Goal: Navigation & Orientation: Find specific page/section

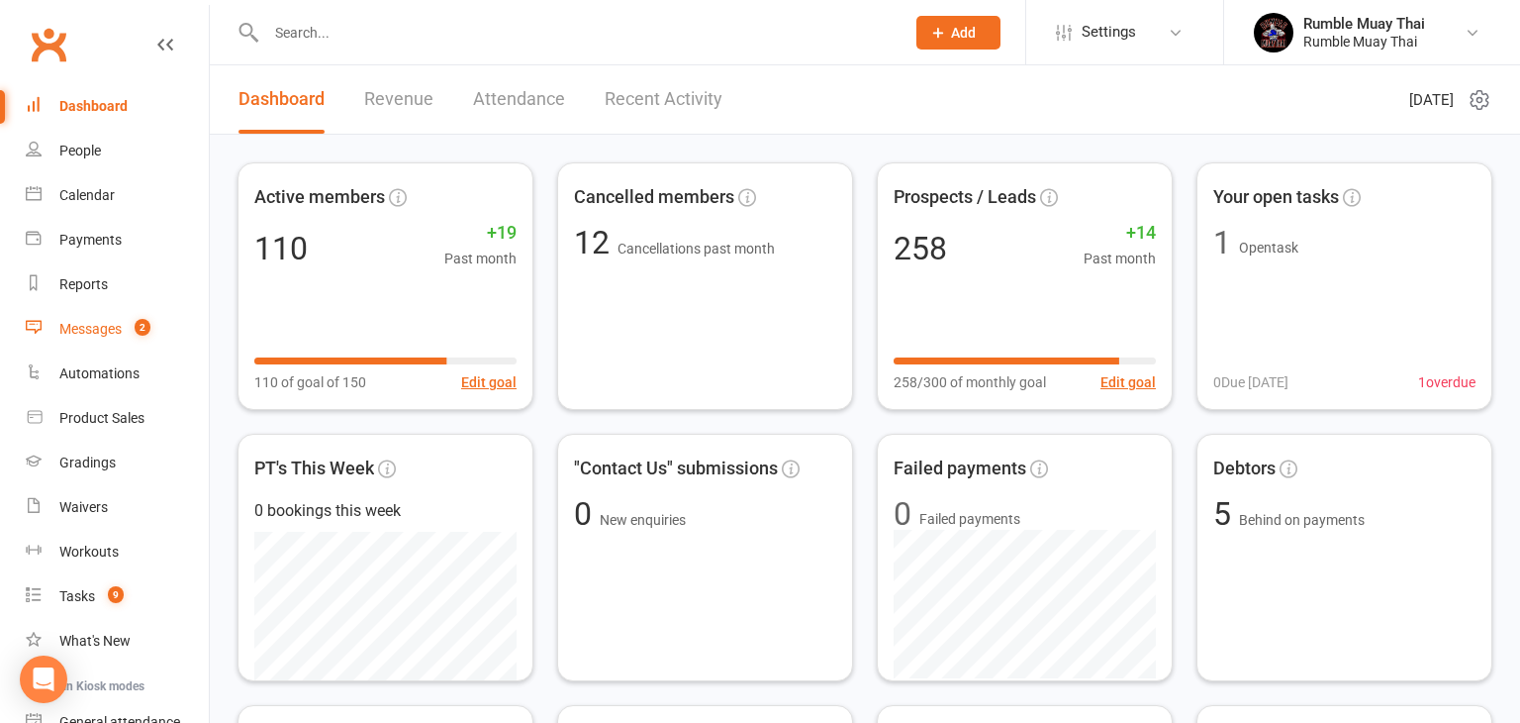
click at [91, 332] on div "Messages" at bounding box center [90, 329] width 62 height 16
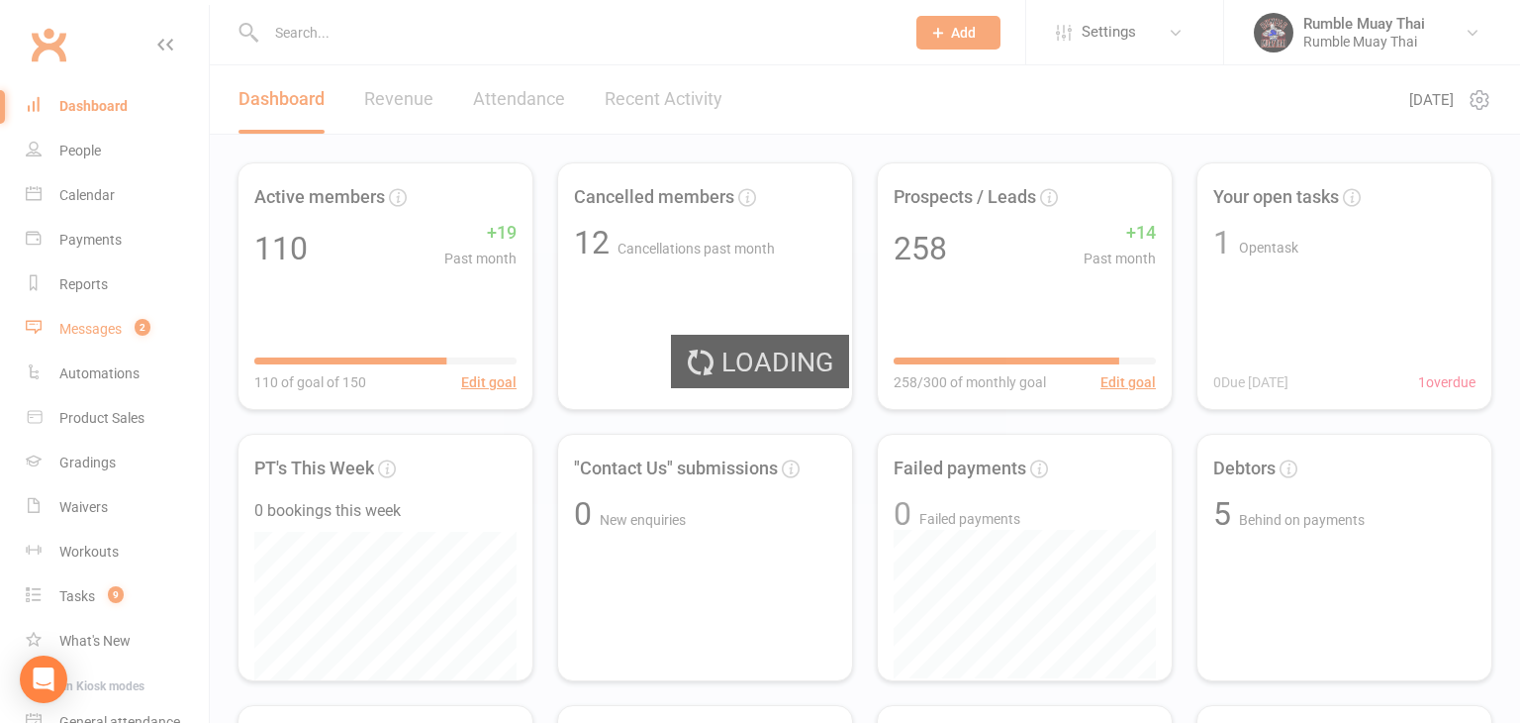
click at [91, 332] on div "Loading" at bounding box center [760, 361] width 1520 height 723
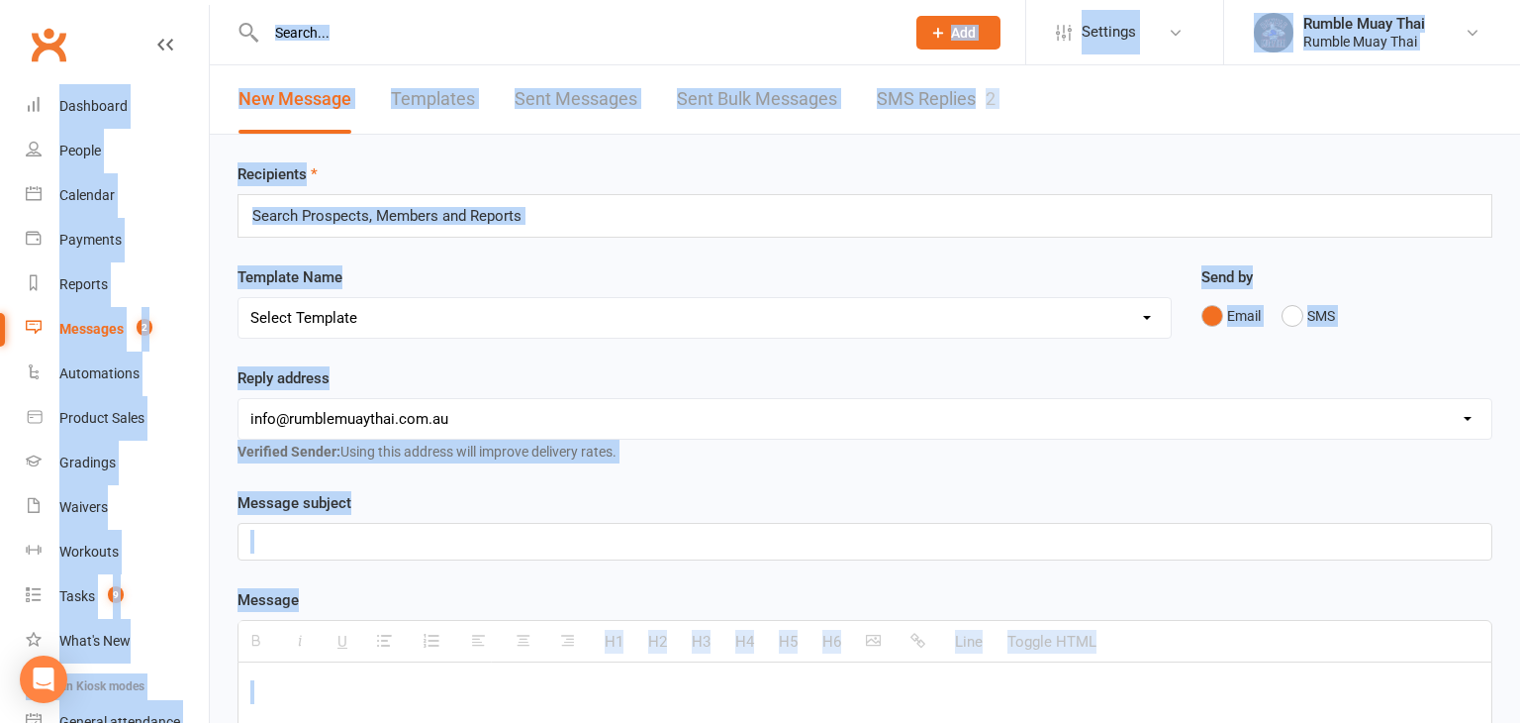
click at [917, 98] on link "SMS Replies 2" at bounding box center [936, 99] width 119 height 68
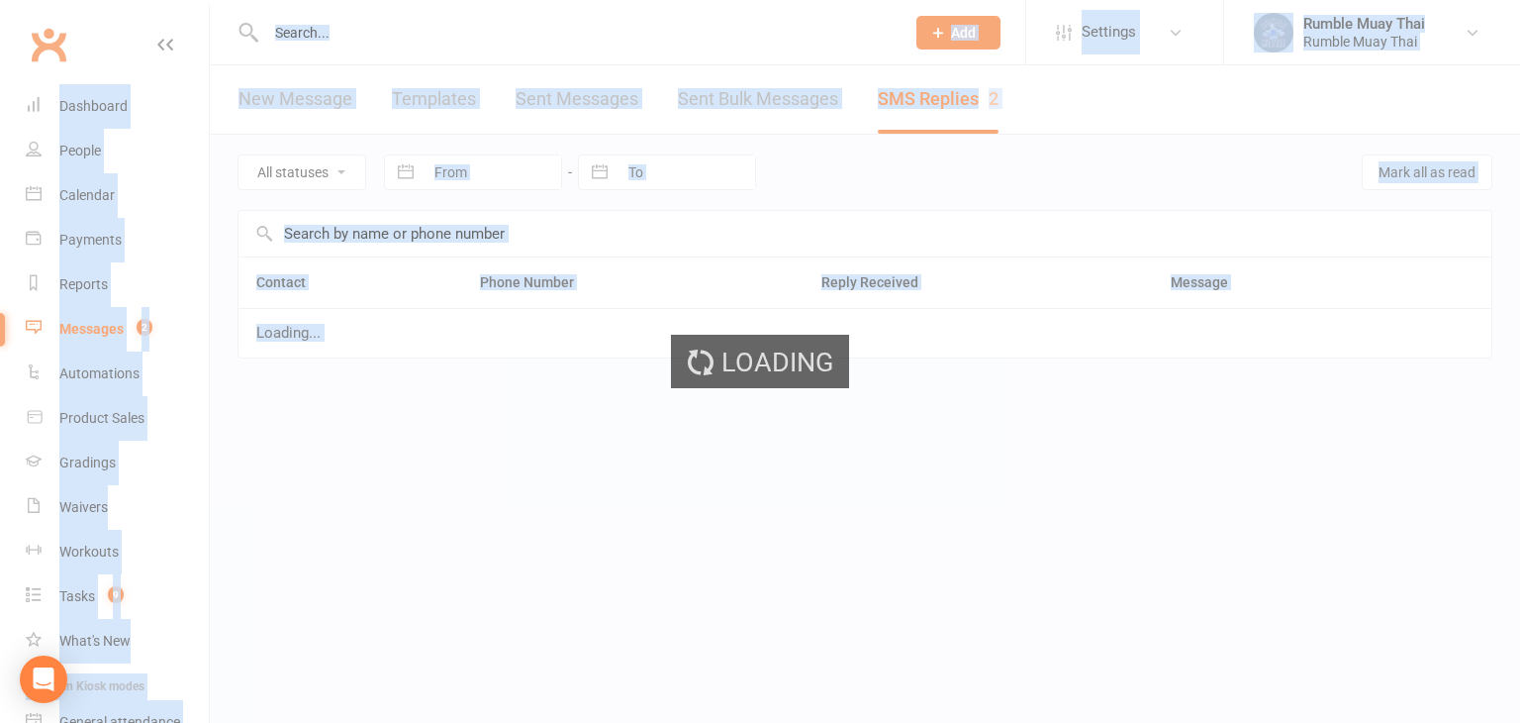
click at [917, 98] on div "Loading" at bounding box center [760, 361] width 1520 height 723
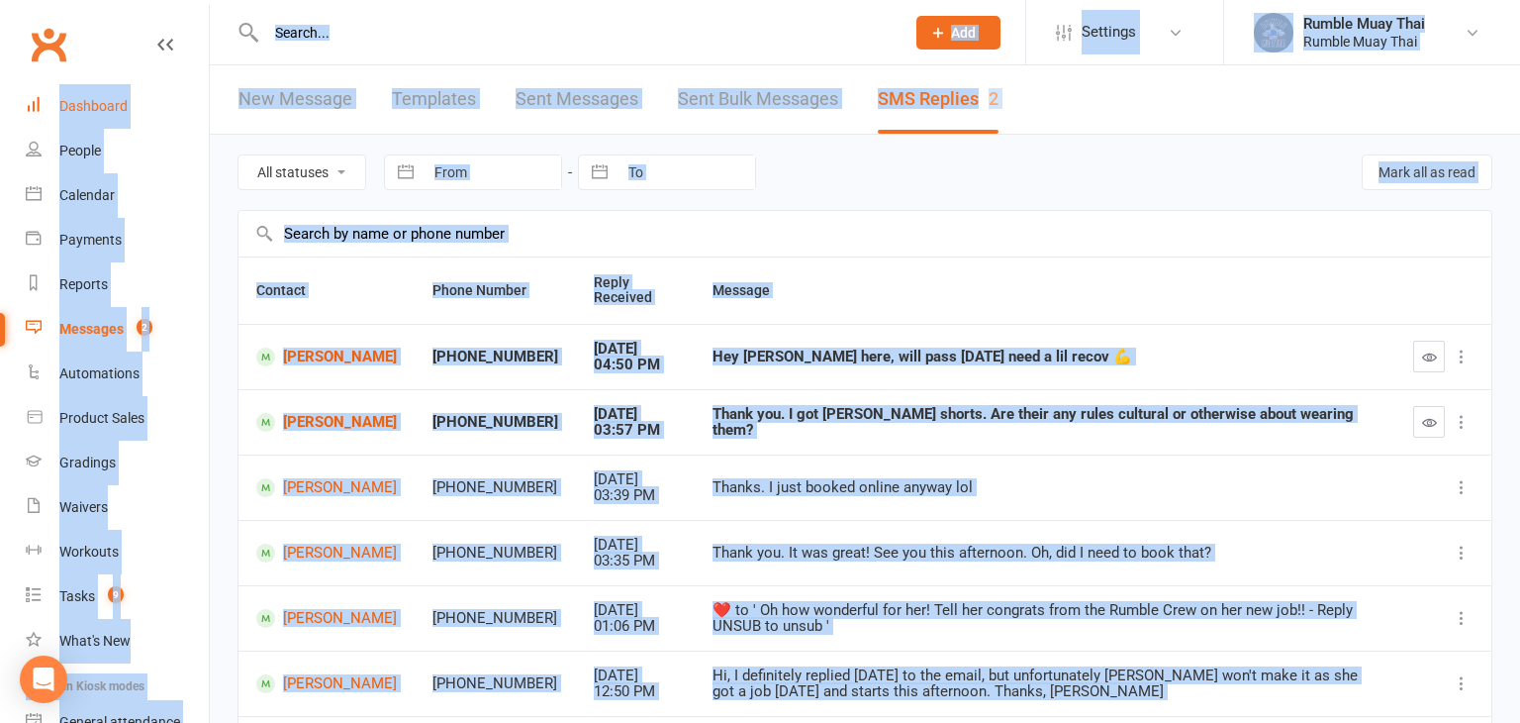
click at [87, 104] on div "Dashboard" at bounding box center [93, 106] width 68 height 16
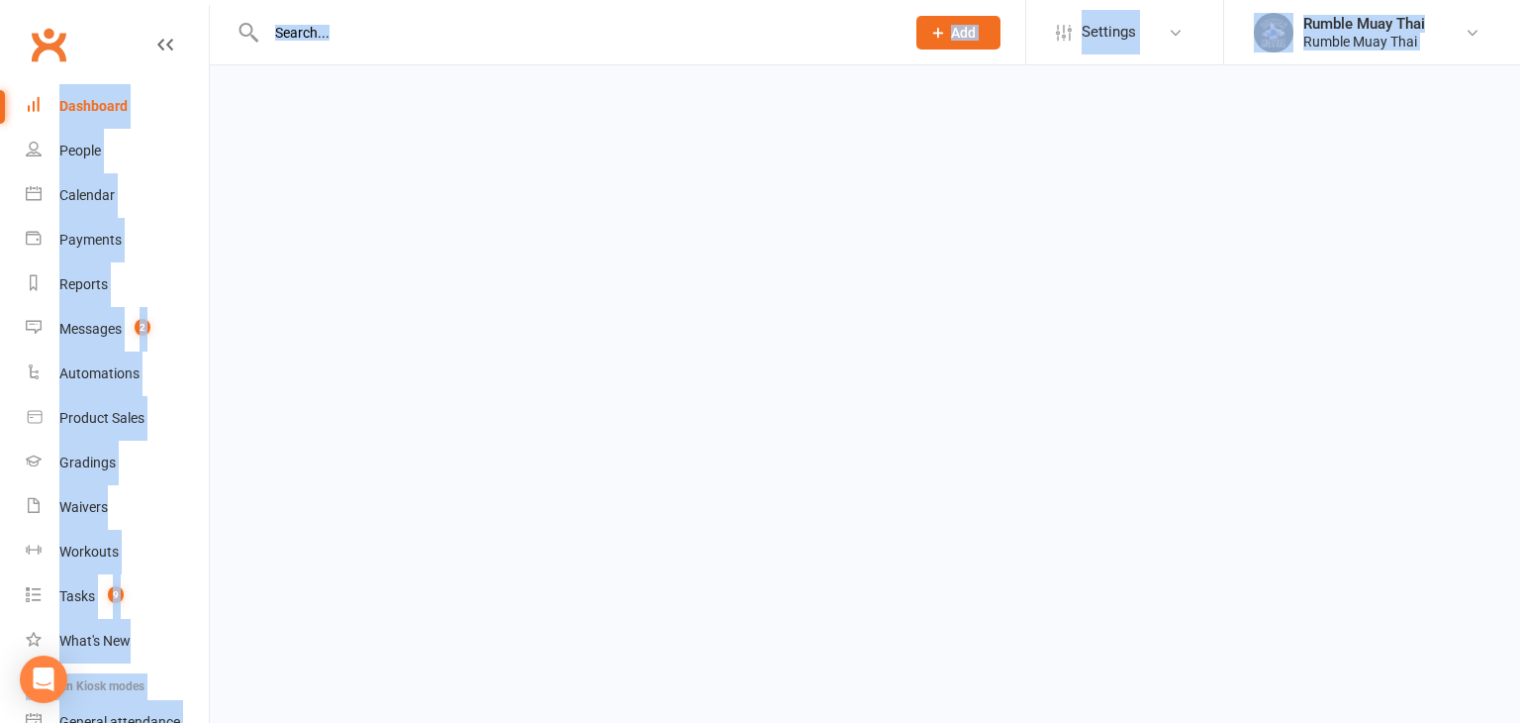
click at [87, 104] on div "Dashboard" at bounding box center [93, 106] width 68 height 16
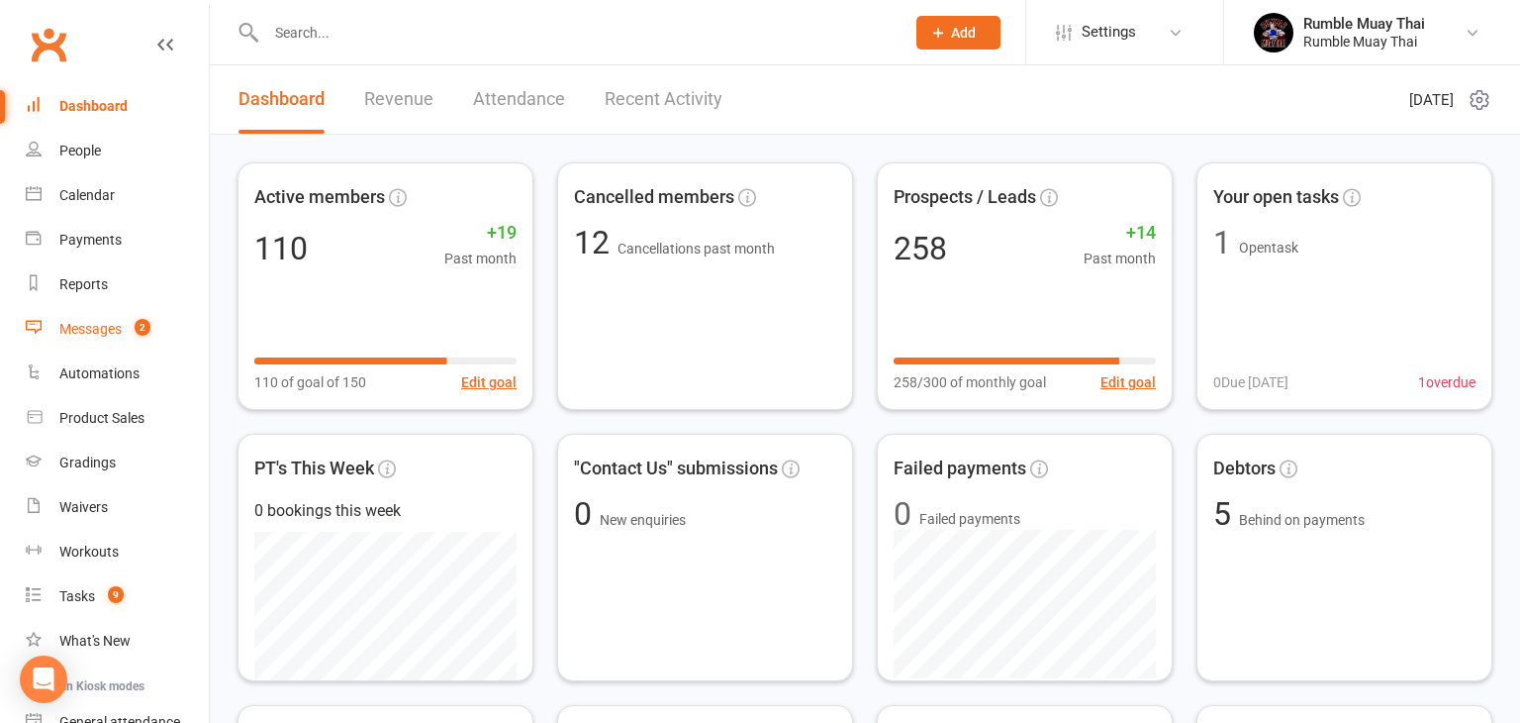
click at [83, 332] on div "Messages" at bounding box center [90, 329] width 62 height 16
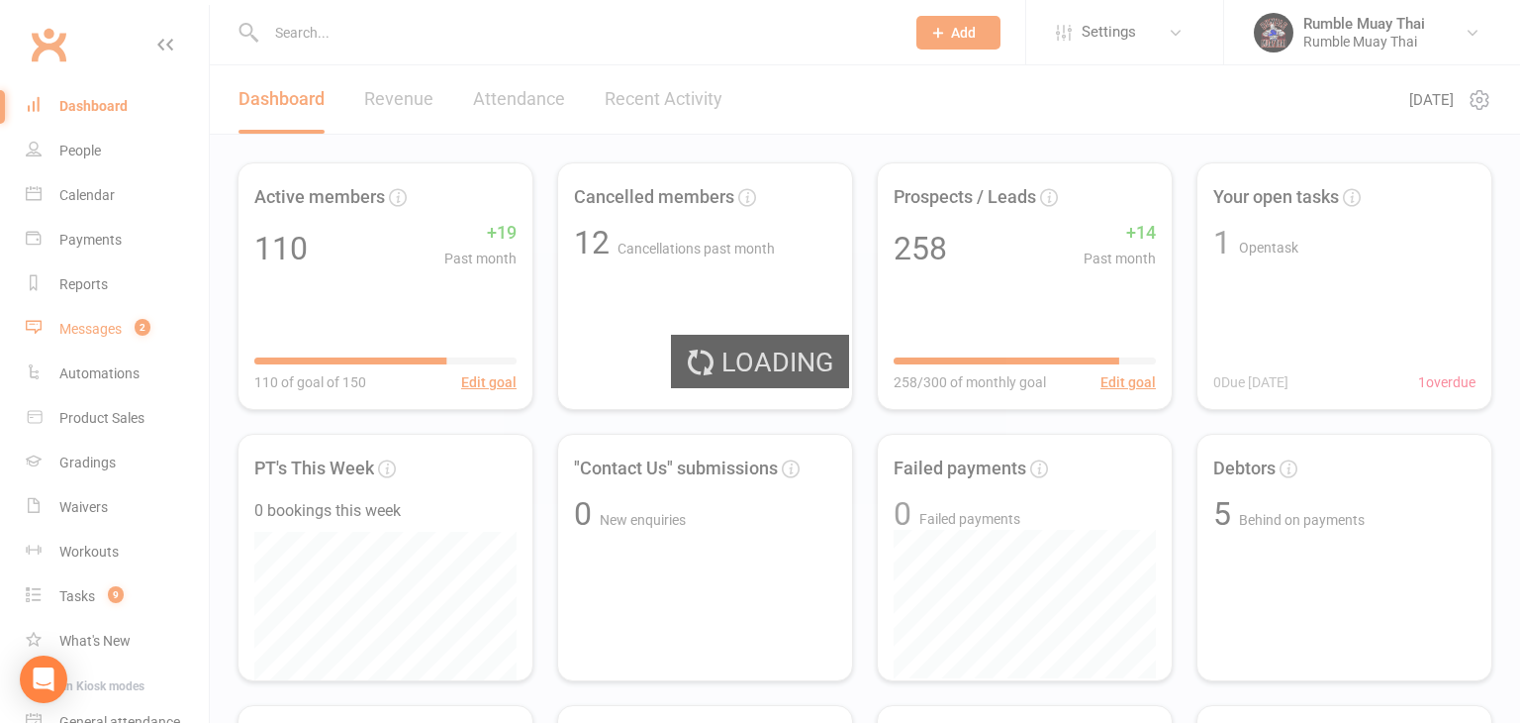
click at [83, 332] on div "Loading" at bounding box center [760, 361] width 1520 height 723
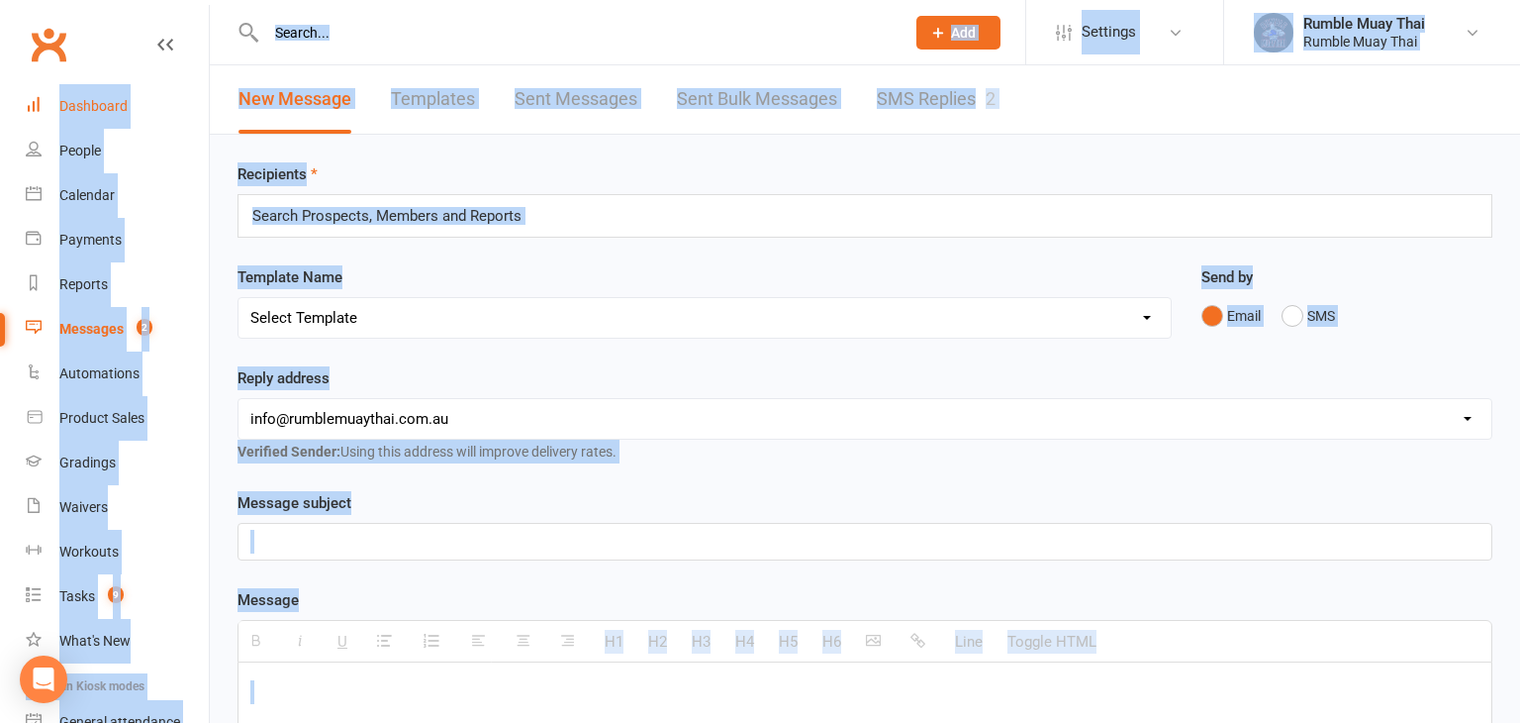
click at [78, 111] on div "Dashboard" at bounding box center [93, 106] width 68 height 16
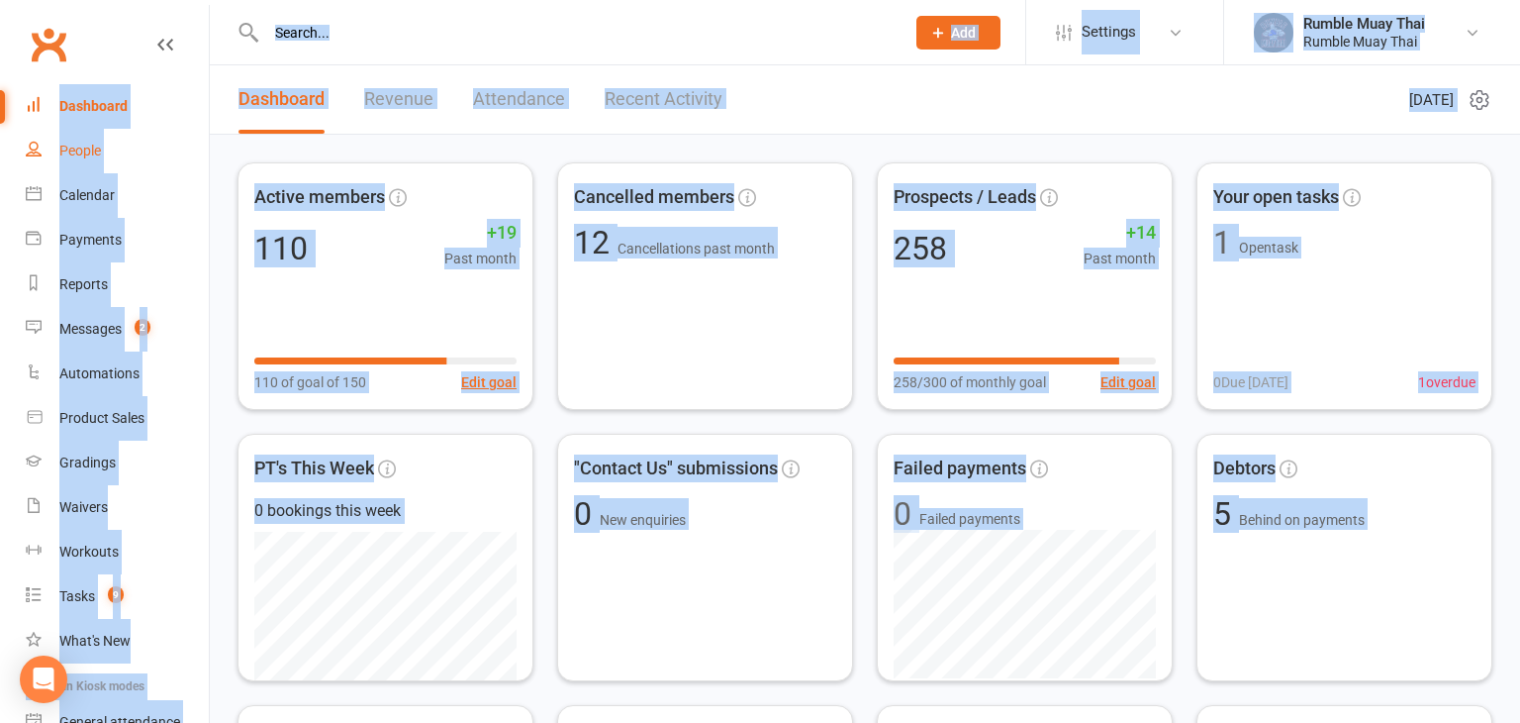
click at [74, 155] on div "People" at bounding box center [80, 151] width 42 height 16
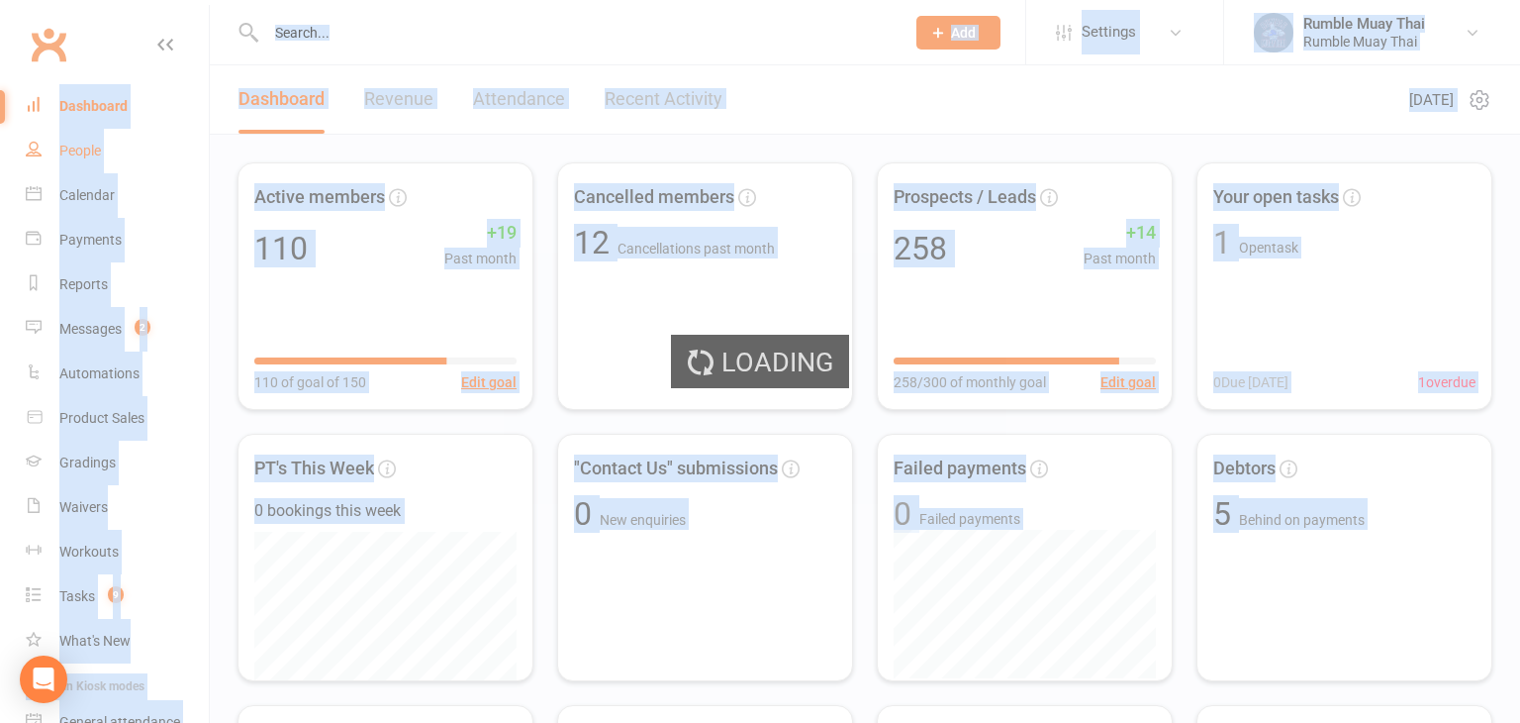
click at [74, 155] on div "Loading" at bounding box center [760, 361] width 1520 height 723
select select "100"
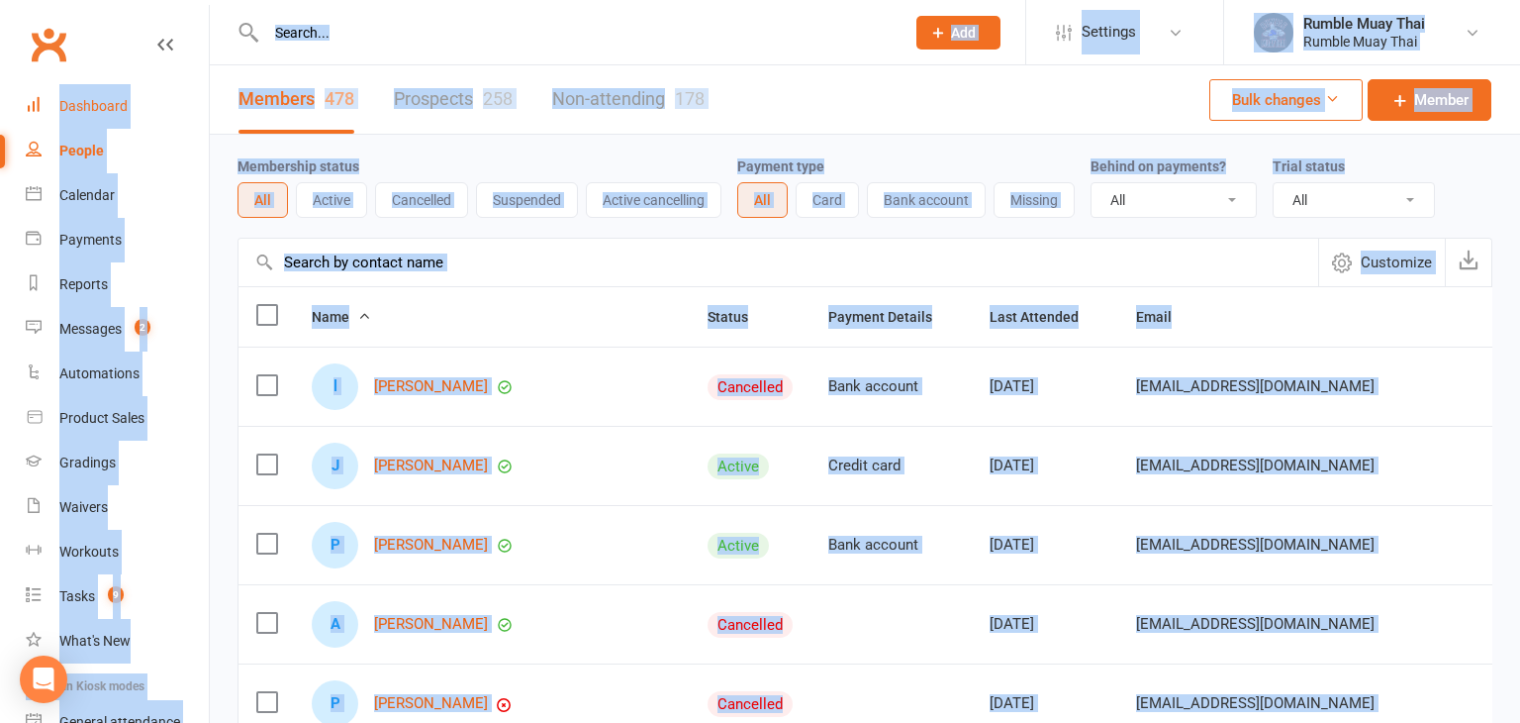
click at [81, 103] on div "Dashboard" at bounding box center [93, 106] width 68 height 16
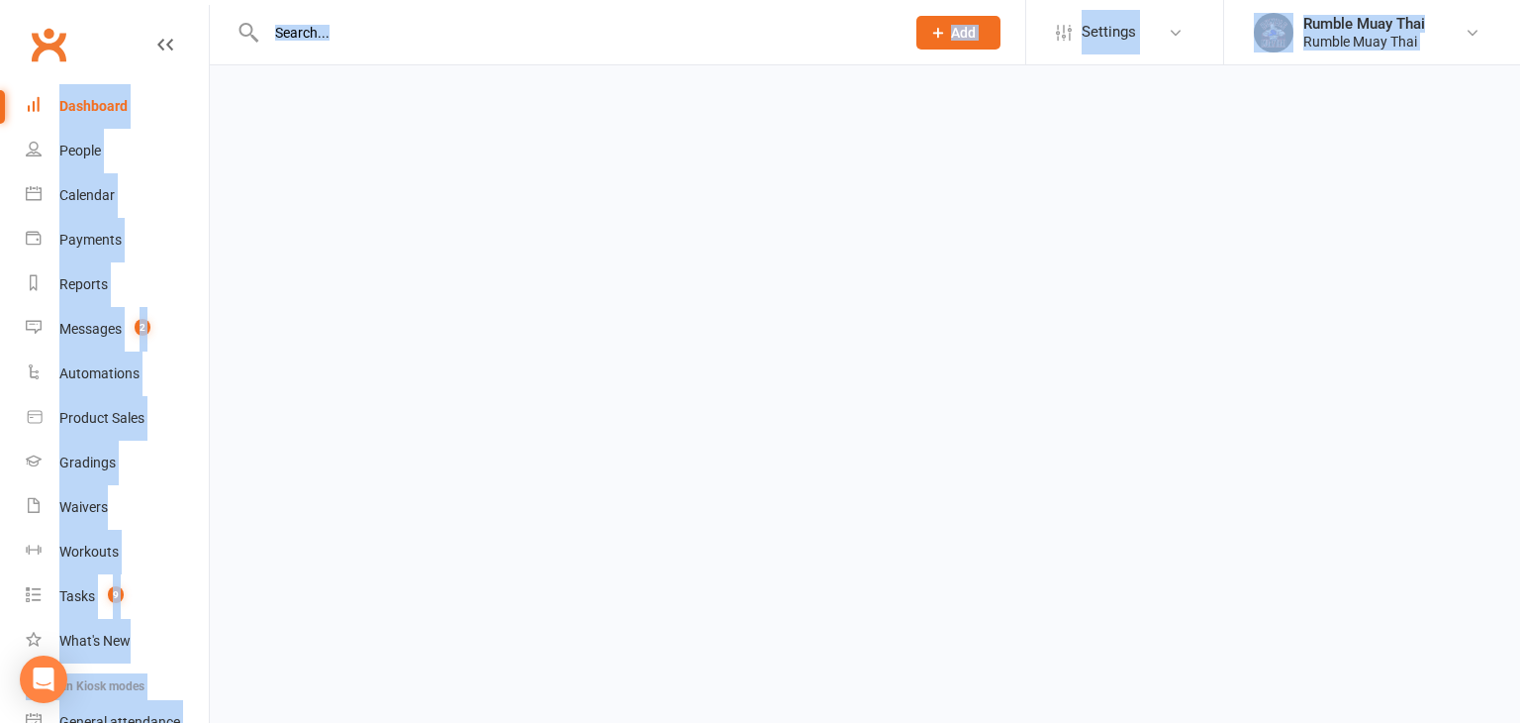
click at [81, 103] on div "Dashboard" at bounding box center [93, 106] width 68 height 16
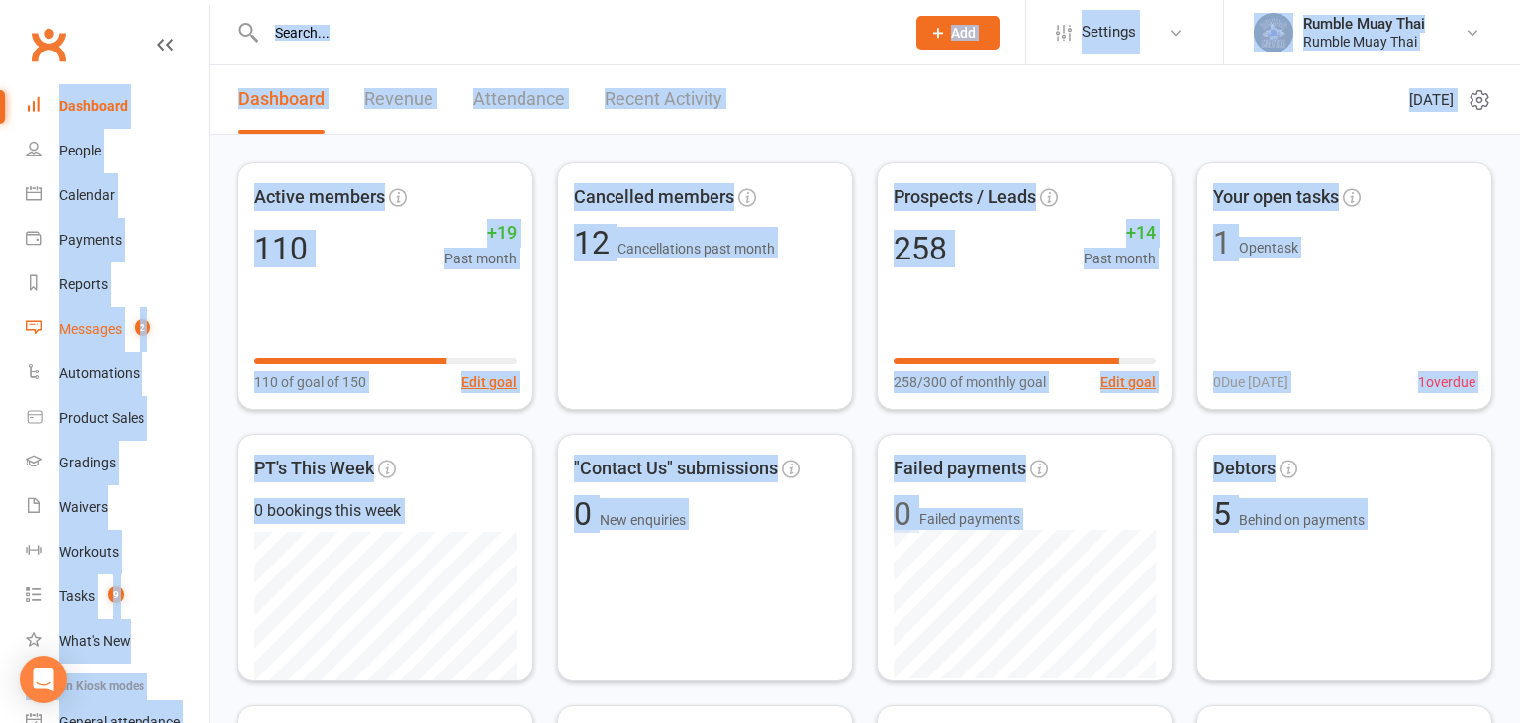
click at [76, 331] on div "Messages" at bounding box center [90, 329] width 62 height 16
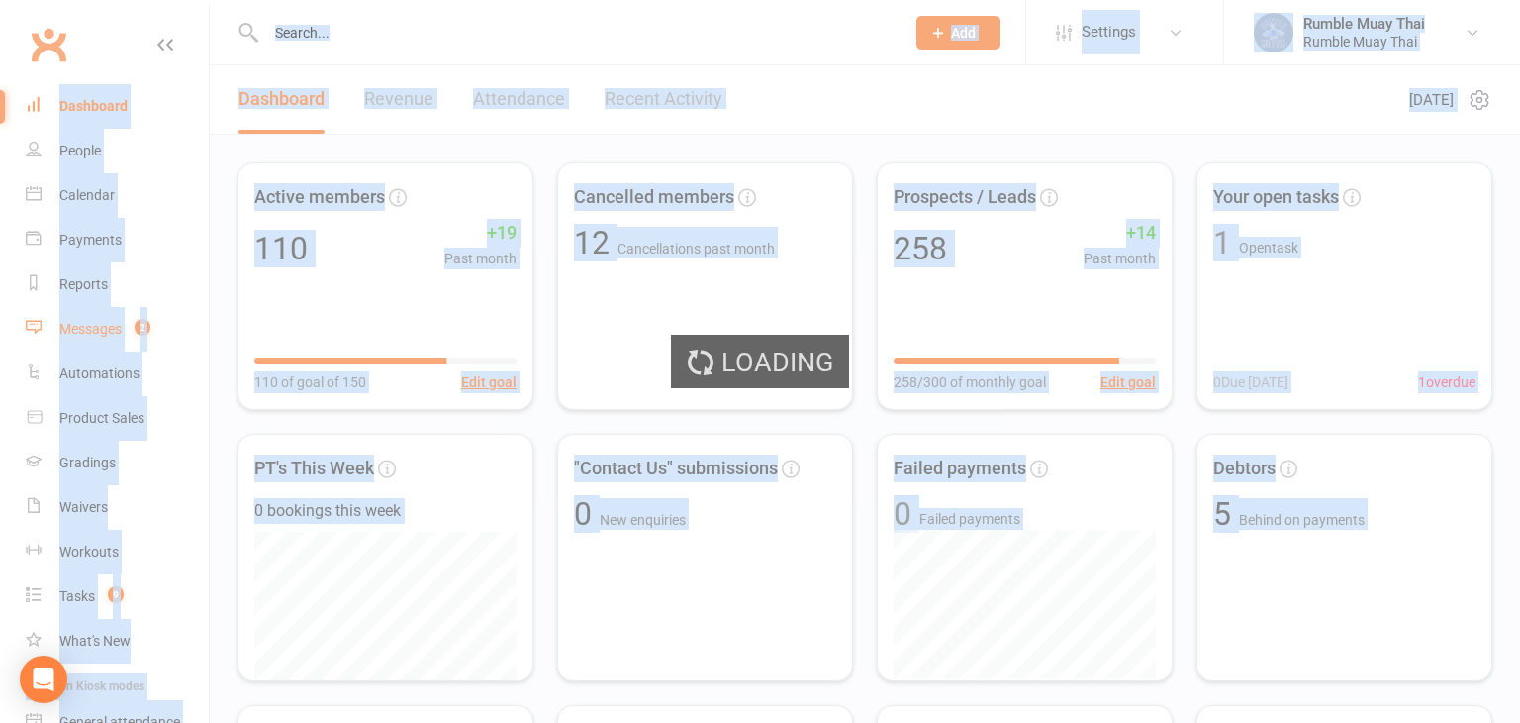
click at [76, 331] on div "Loading" at bounding box center [760, 361] width 1520 height 723
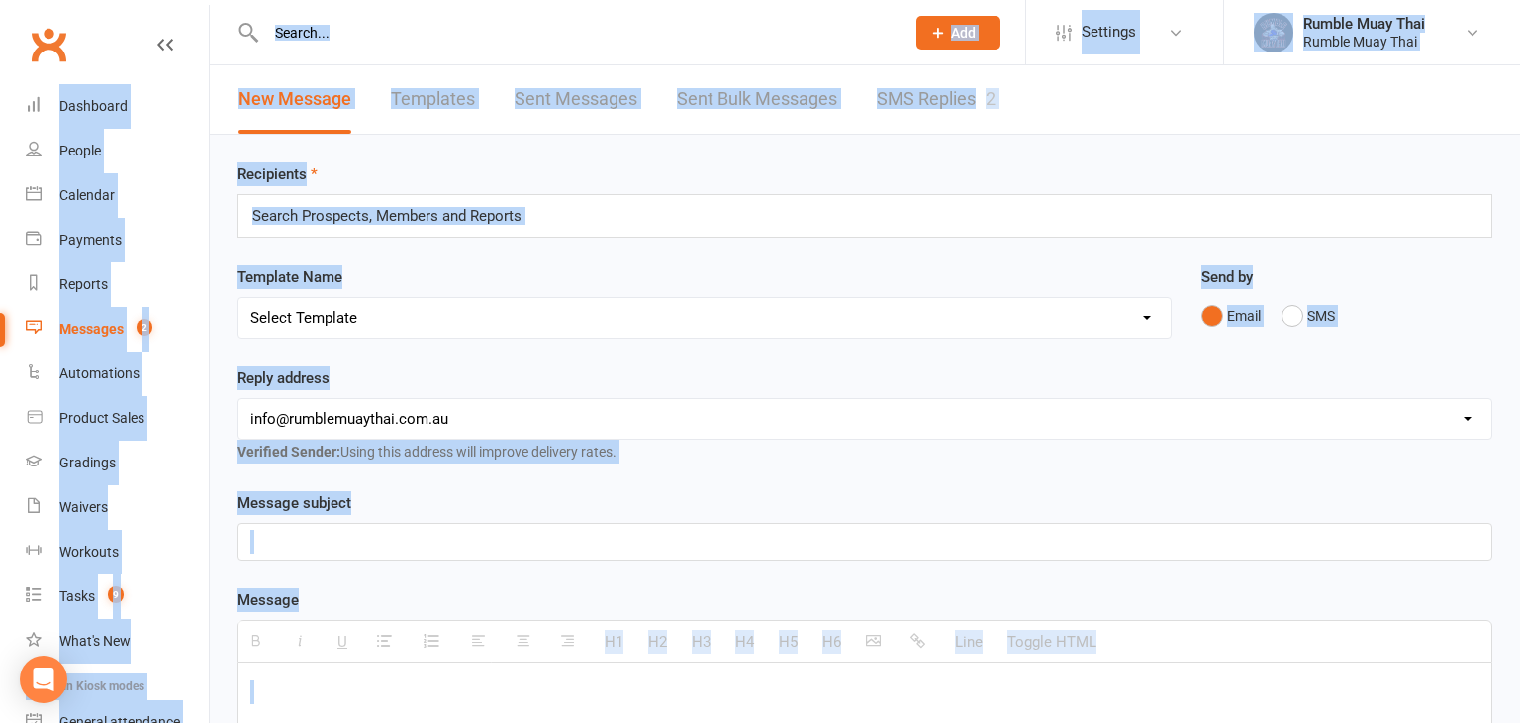
click at [925, 102] on link "SMS Replies 2" at bounding box center [936, 99] width 119 height 68
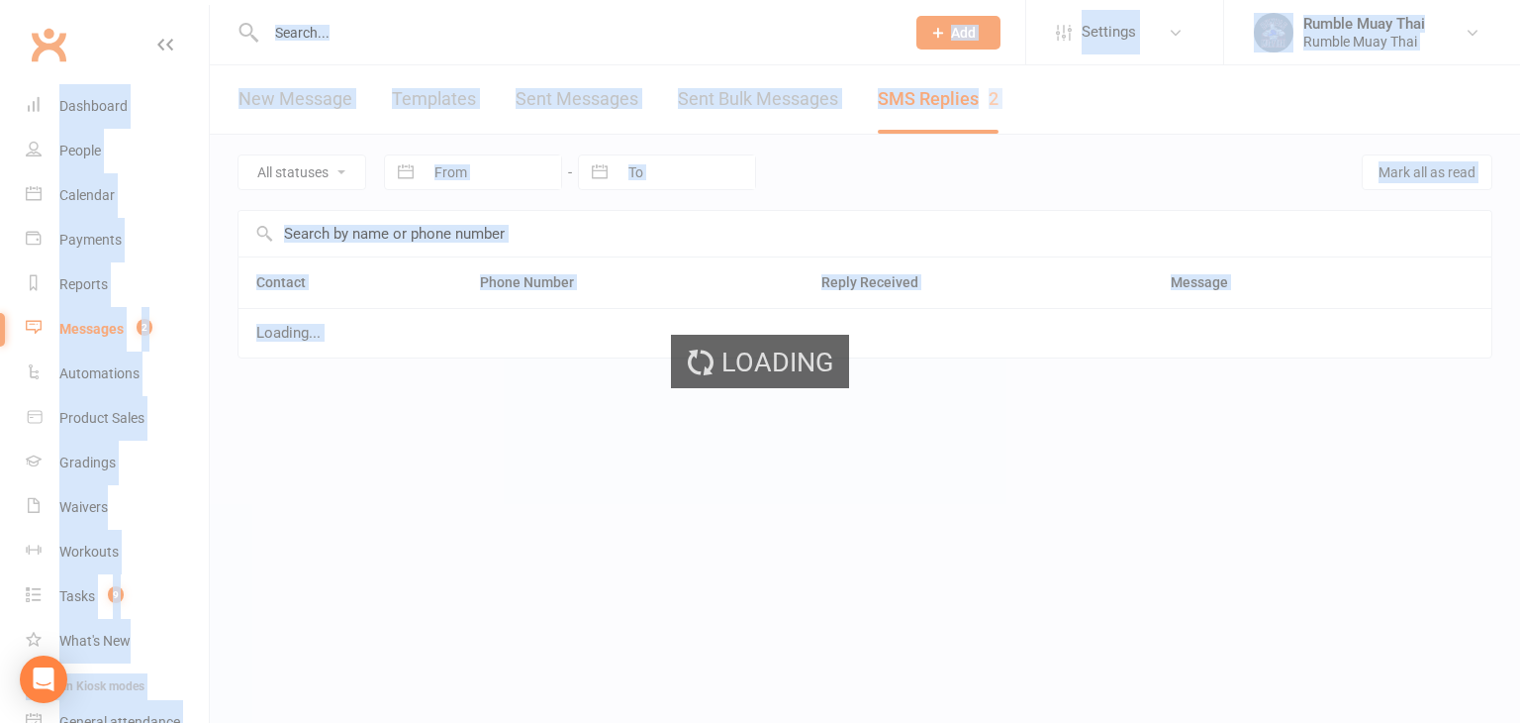
click at [925, 102] on div "Loading" at bounding box center [760, 361] width 1520 height 723
